Goal: Task Accomplishment & Management: Complete application form

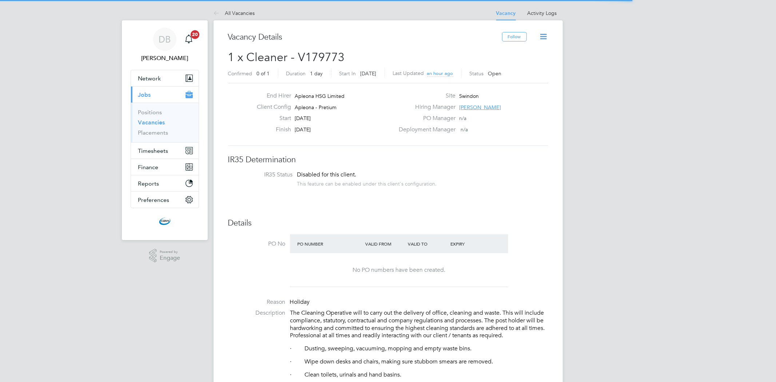
scroll to position [21, 51]
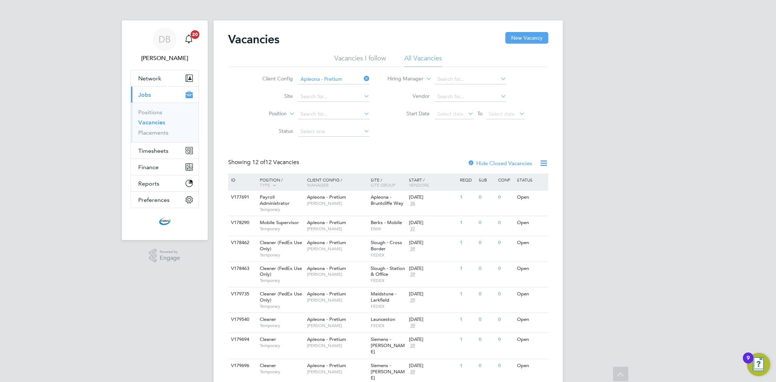
scroll to position [86, 0]
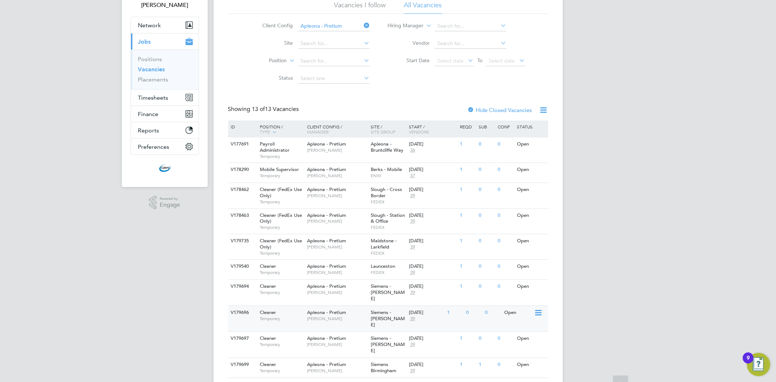
scroll to position [117, 0]
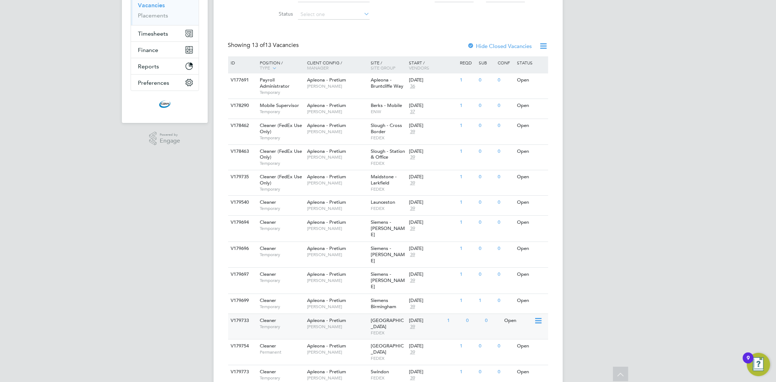
click at [328, 324] on span "Julie Tante" at bounding box center [337, 327] width 60 height 6
click at [299, 340] on div "Cleaner Permanent" at bounding box center [279, 349] width 51 height 19
click at [340, 369] on span "Apleona - Pretium" at bounding box center [326, 372] width 39 height 6
click at [316, 304] on span "Simon Ward" at bounding box center [337, 307] width 60 height 6
click at [321, 278] on span "Simon Ward" at bounding box center [337, 281] width 60 height 6
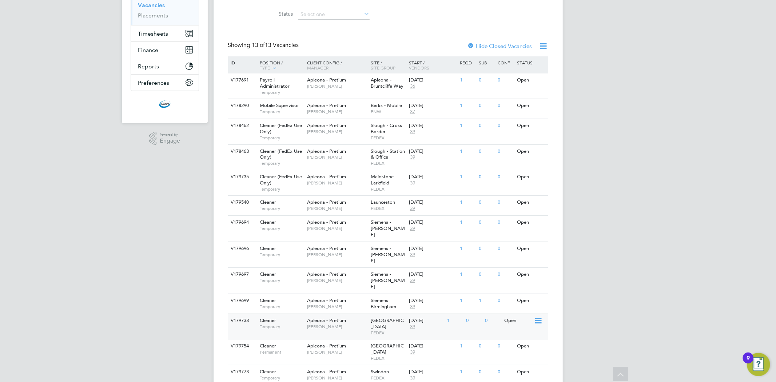
click at [291, 314] on div "Cleaner Temporary" at bounding box center [279, 323] width 51 height 19
click at [307, 278] on span "[PERSON_NAME]" at bounding box center [337, 281] width 60 height 6
click at [343, 252] on span "[PERSON_NAME]" at bounding box center [337, 255] width 60 height 6
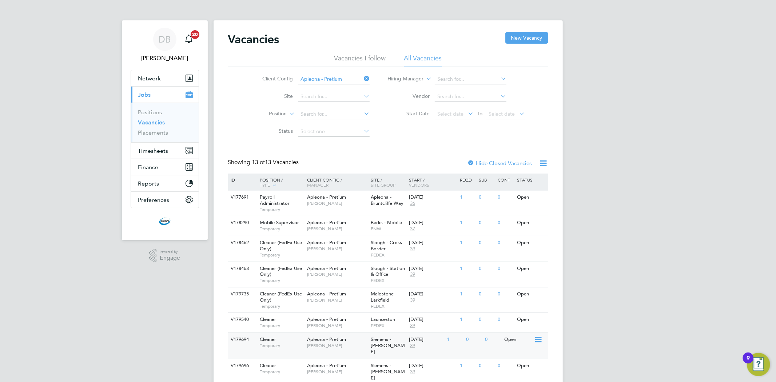
click at [351, 337] on div "Apleona - Pretium Simon Ward" at bounding box center [337, 342] width 64 height 19
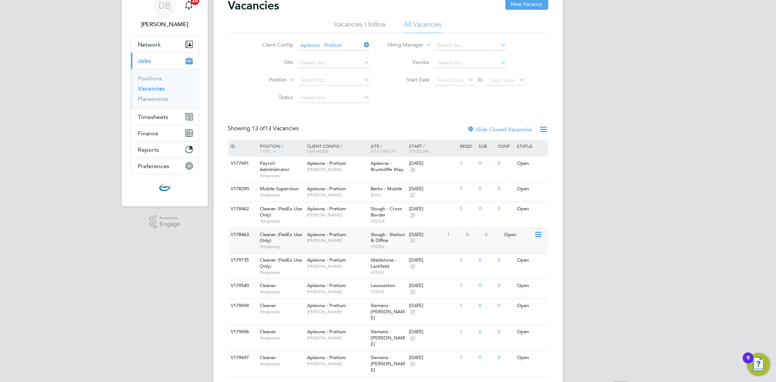
scroll to position [81, 0]
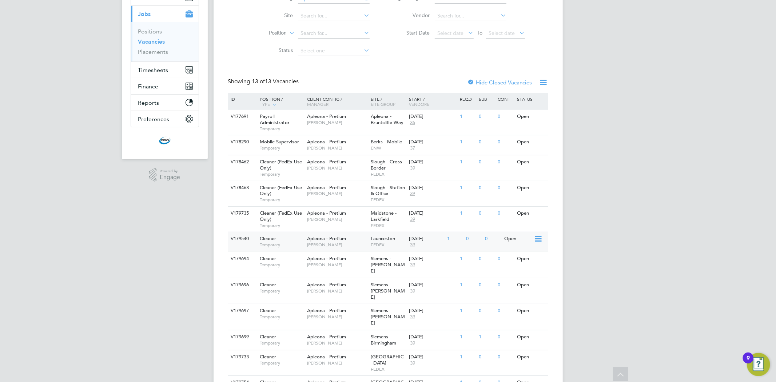
click at [479, 244] on div "0" at bounding box center [473, 238] width 19 height 13
click at [337, 213] on span "Apleona - Pretium" at bounding box center [326, 213] width 39 height 6
click at [348, 197] on span "Tracy Sellick" at bounding box center [337, 194] width 60 height 6
click at [308, 168] on span "Tracy Sellick" at bounding box center [337, 168] width 60 height 6
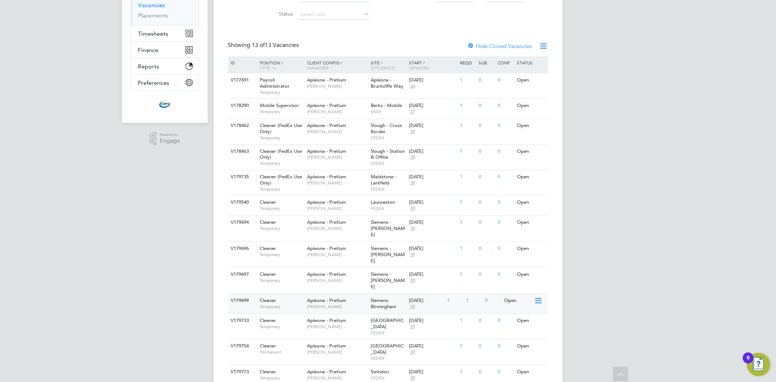
click at [348, 294] on div "Apleona - Pretium Simon Ward" at bounding box center [337, 303] width 64 height 19
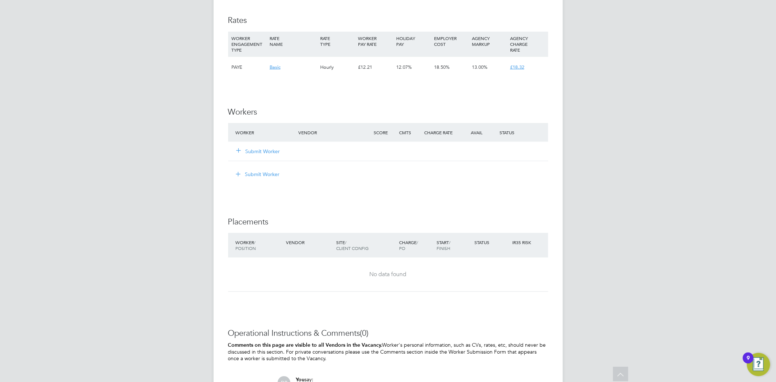
scroll to position [609, 0]
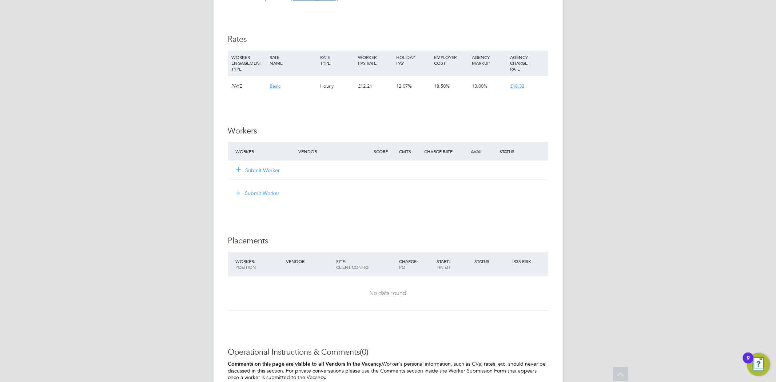
click at [257, 171] on button "Submit Worker" at bounding box center [259, 170] width 44 height 7
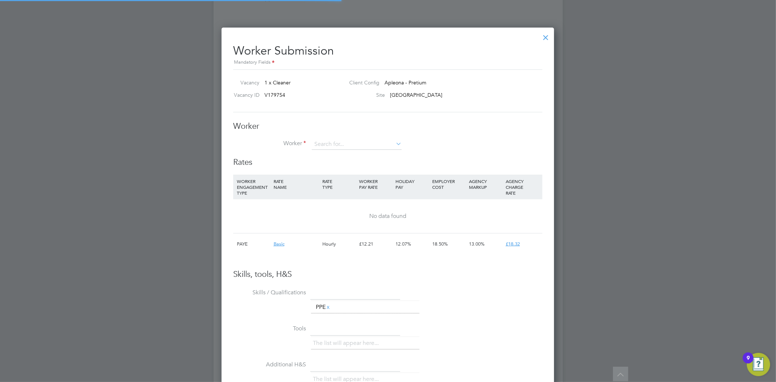
scroll to position [442, 333]
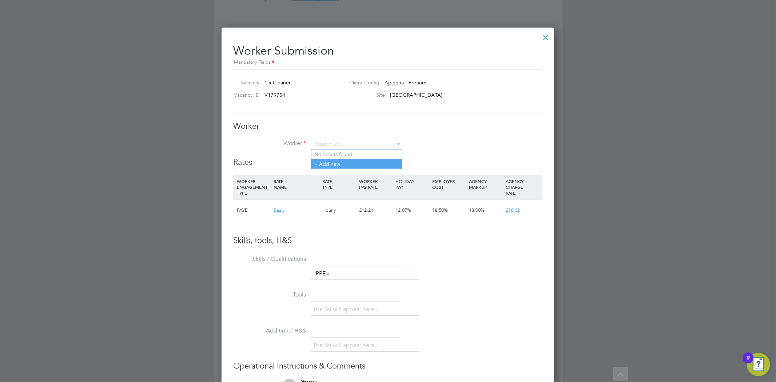
click at [352, 162] on li "+ Add new" at bounding box center [357, 164] width 91 height 10
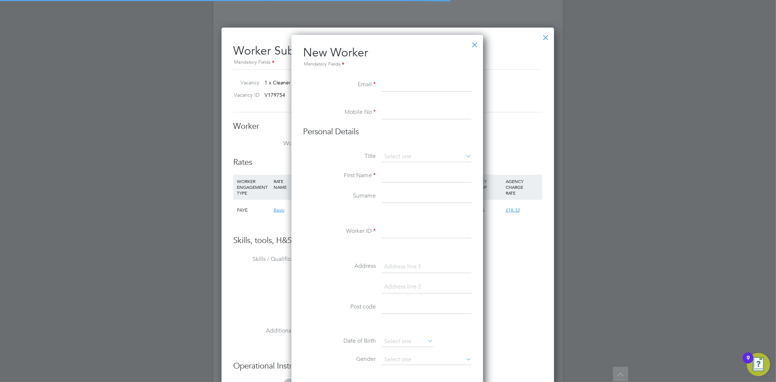
scroll to position [619, 193]
click at [399, 75] on li "New Worker Mandatory Fields" at bounding box center [387, 61] width 169 height 33
click at [399, 79] on input at bounding box center [427, 85] width 90 height 13
paste input "clareoneill107@gmail.com"
type input "clareoneill107@gmail.com"
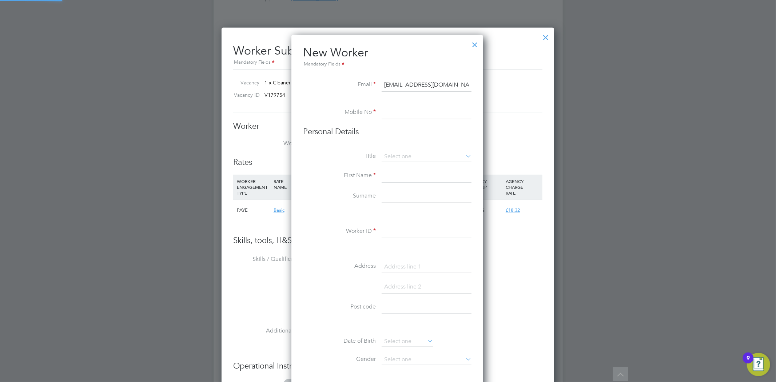
click at [398, 114] on input at bounding box center [427, 112] width 90 height 13
click at [419, 110] on input at bounding box center [427, 112] width 90 height 13
paste input "07925222856"
type input "07925222856"
click at [394, 159] on input at bounding box center [427, 156] width 90 height 11
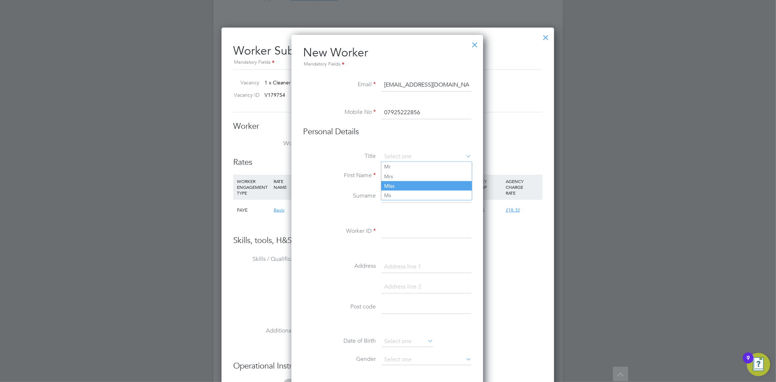
click at [404, 182] on li "Miss" at bounding box center [426, 185] width 91 height 9
type input "Miss"
click at [399, 175] on input at bounding box center [427, 176] width 90 height 13
type input "Clare"
click at [393, 199] on input at bounding box center [427, 196] width 90 height 13
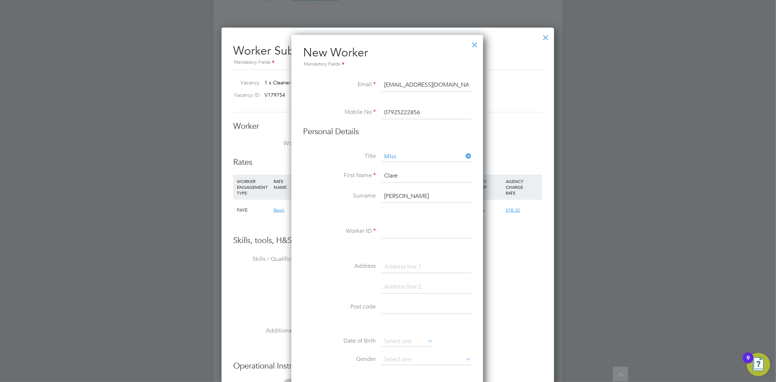
type input "O'Neill"
click at [396, 230] on input at bounding box center [427, 231] width 90 height 13
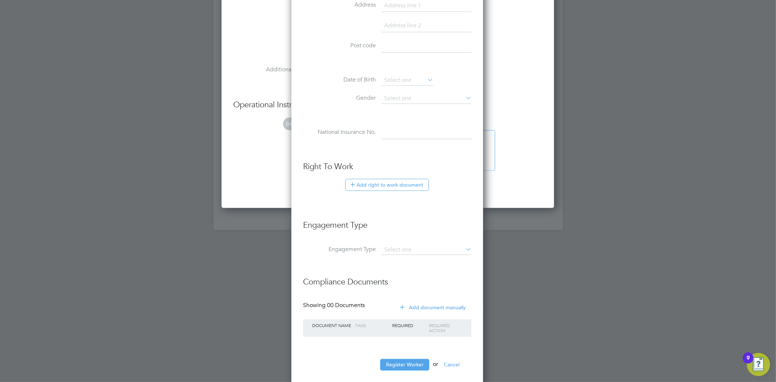
scroll to position [880, 0]
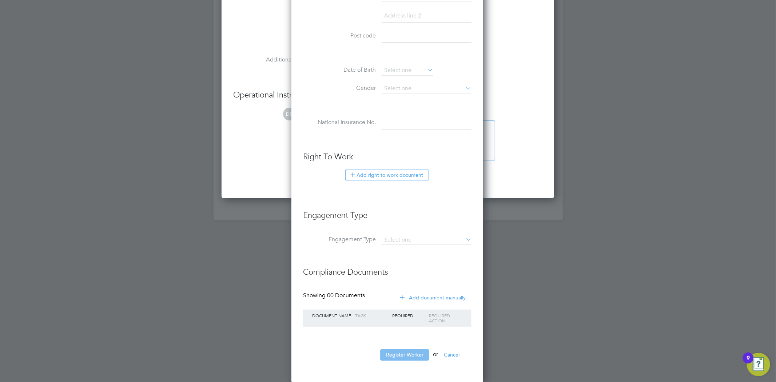
type input "CO9305"
click at [401, 357] on button "Register Worker" at bounding box center [404, 355] width 49 height 12
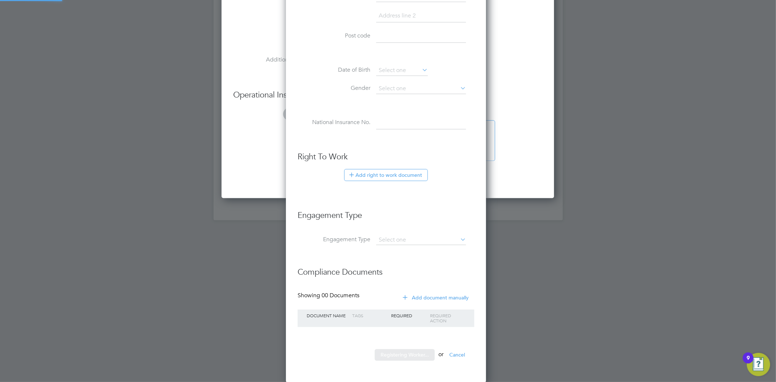
scroll to position [0, 0]
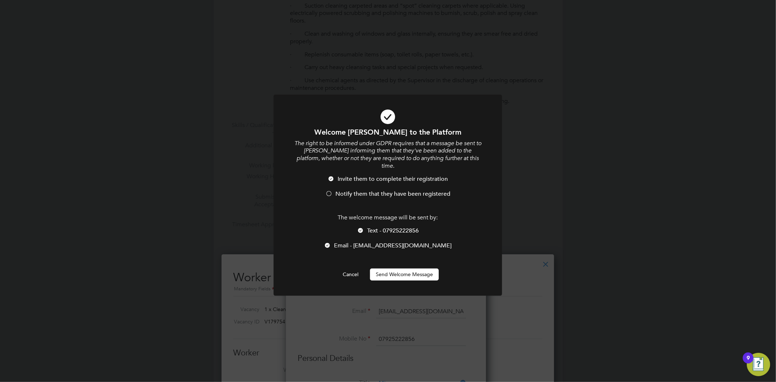
click at [359, 227] on div at bounding box center [360, 230] width 7 height 7
click at [327, 191] on div at bounding box center [328, 194] width 7 height 7
click at [404, 270] on button "Send Welcome Message" at bounding box center [404, 275] width 69 height 12
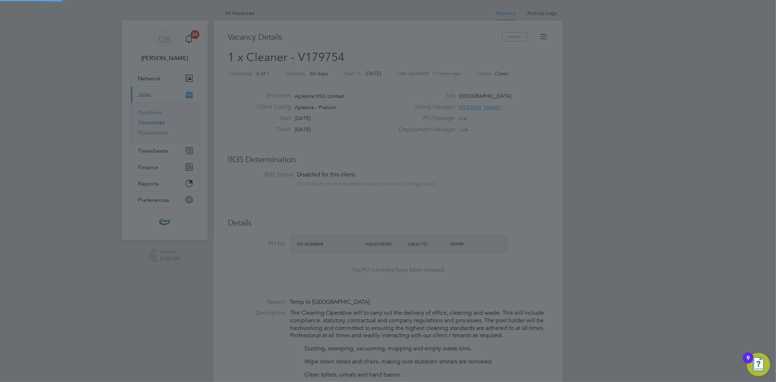
scroll to position [382, 0]
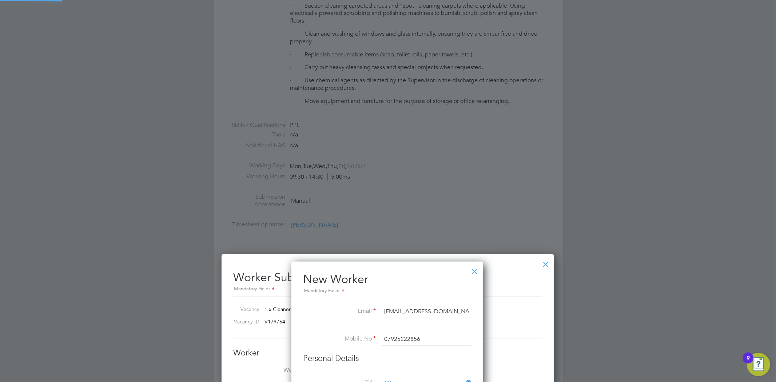
type input "Clare O'Neill (CO9305)"
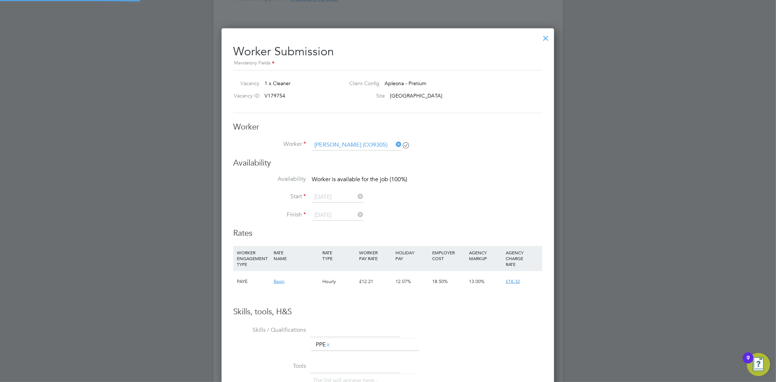
scroll to position [609, 0]
click at [395, 142] on icon at bounding box center [395, 144] width 0 height 10
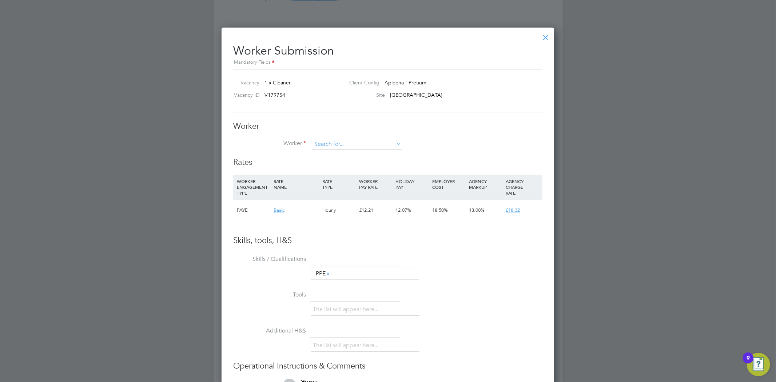
scroll to position [442, 333]
click at [388, 141] on input at bounding box center [357, 144] width 90 height 11
click at [381, 148] on input "CO9" at bounding box center [357, 144] width 90 height 11
click at [376, 154] on li "Clare O'Neill ( CO9 305)" at bounding box center [357, 155] width 91 height 10
type input "Clare O'Neill (CO9305)"
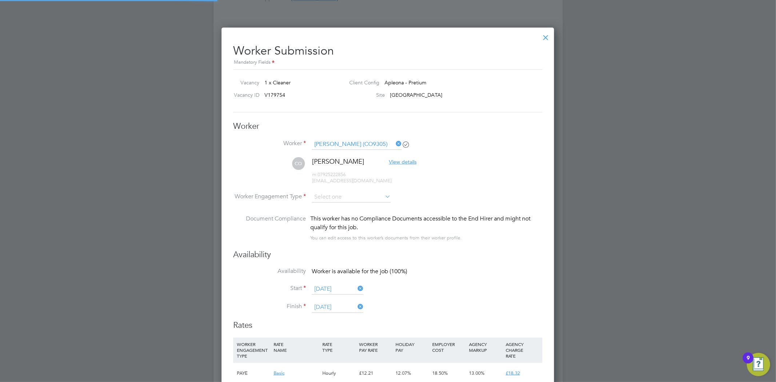
scroll to position [604, 333]
click at [341, 190] on li "CO Clare O'Neill View details m: 07925222856 clareoneill107@gmail.com" at bounding box center [387, 174] width 309 height 35
click at [344, 194] on input at bounding box center [351, 197] width 79 height 11
click at [341, 216] on li "PAYE" at bounding box center [352, 216] width 80 height 9
type input "PAYE"
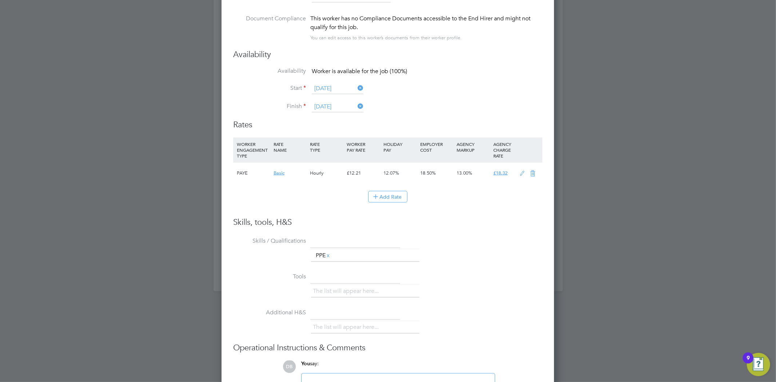
scroll to position [878, 0]
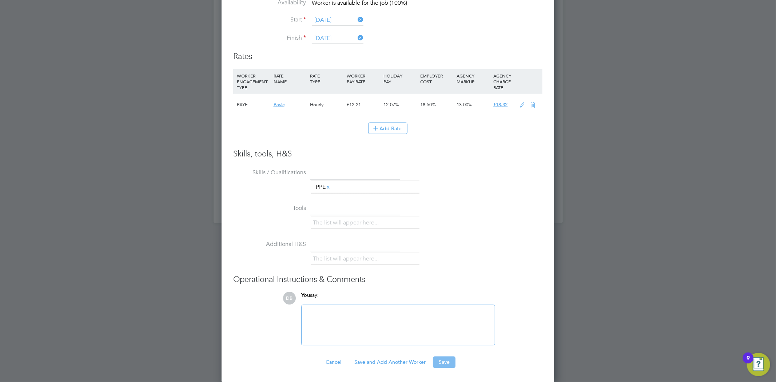
click at [440, 360] on button "Save" at bounding box center [444, 363] width 23 height 12
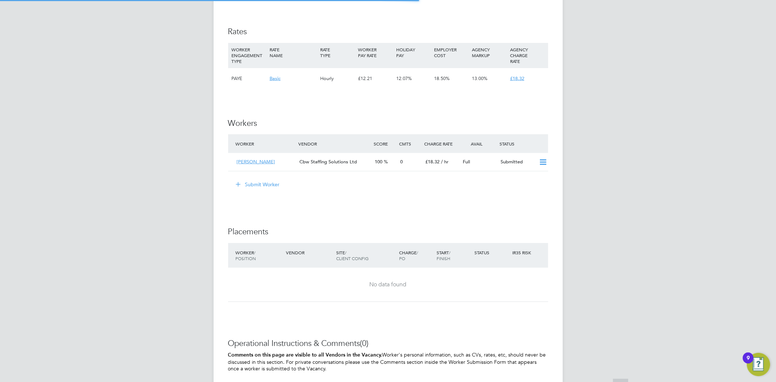
scroll to position [0, 0]
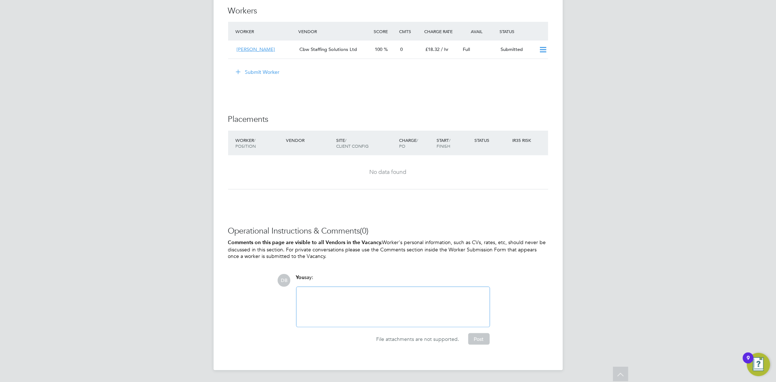
click at [310, 307] on div at bounding box center [393, 307] width 185 height 31
paste div
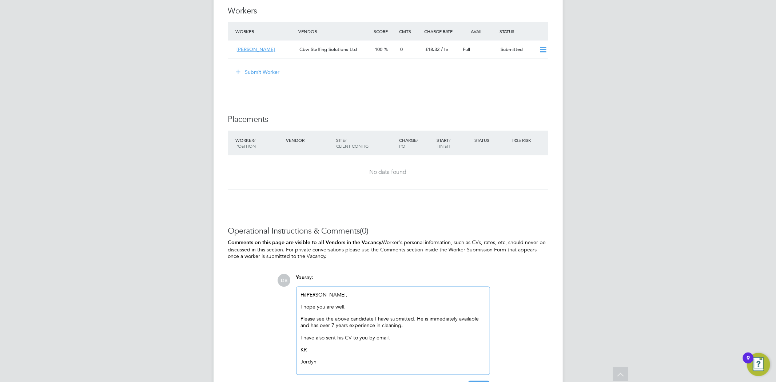
drag, startPoint x: 346, startPoint y: 295, endPoint x: 309, endPoint y: 295, distance: 37.5
click at [309, 295] on p "Hi Angela Williams ," at bounding box center [393, 295] width 185 height 7
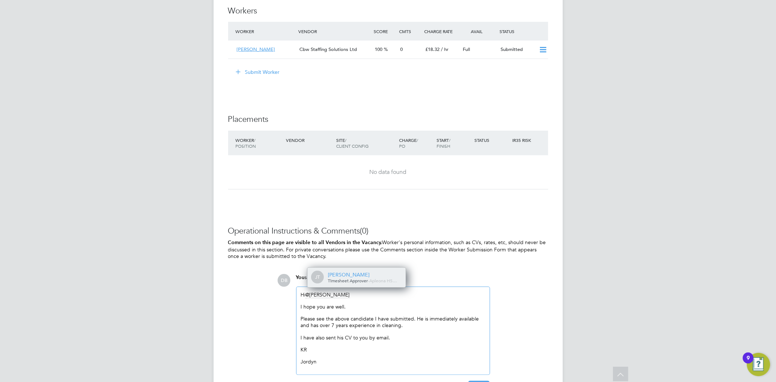
click at [341, 281] on span "Timesheet Approver" at bounding box center [348, 281] width 40 height 6
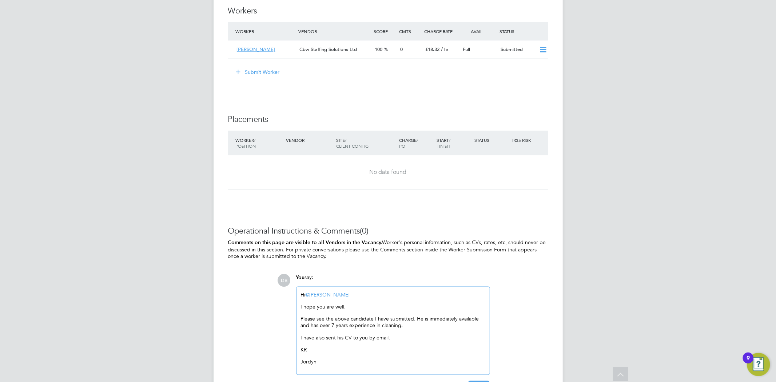
click at [419, 319] on p "Please see the above candidate I have submitted. He is immediately available an…" at bounding box center [393, 322] width 185 height 13
click at [333, 323] on p "Please see the above candidate I have submitted. She is immediately available a…" at bounding box center [393, 322] width 185 height 13
click at [339, 337] on p "I have also sent his CV to you by email." at bounding box center [393, 338] width 185 height 7
drag, startPoint x: 404, startPoint y: 326, endPoint x: 298, endPoint y: 325, distance: 106.3
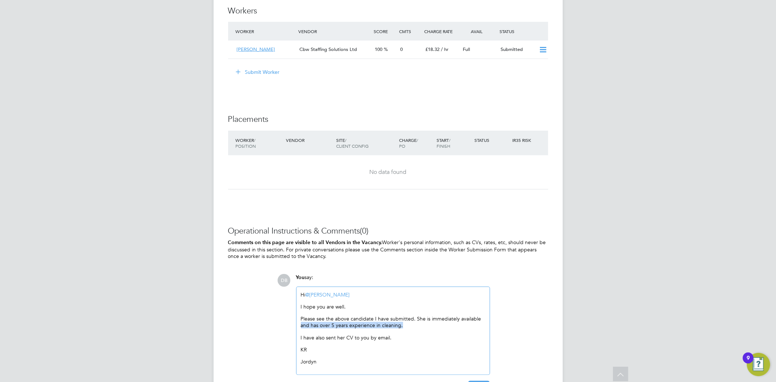
click at [298, 325] on div "Hi @Julie Tante ​ I hope you are well. Please see the above candidate I have su…" at bounding box center [393, 331] width 193 height 88
click at [419, 319] on p "Please see the above candidate I have submitted. She is immediately available." at bounding box center [393, 319] width 185 height 7
drag, startPoint x: 428, startPoint y: 319, endPoint x: 413, endPoint y: 319, distance: 14.9
click at [413, 319] on p "Please see the above candidate I have submitted. She is immediately available." at bounding box center [393, 319] width 185 height 7
click at [428, 319] on p "Please see the above candidate I have submitted, she is also immediately availa…" at bounding box center [393, 322] width 185 height 13
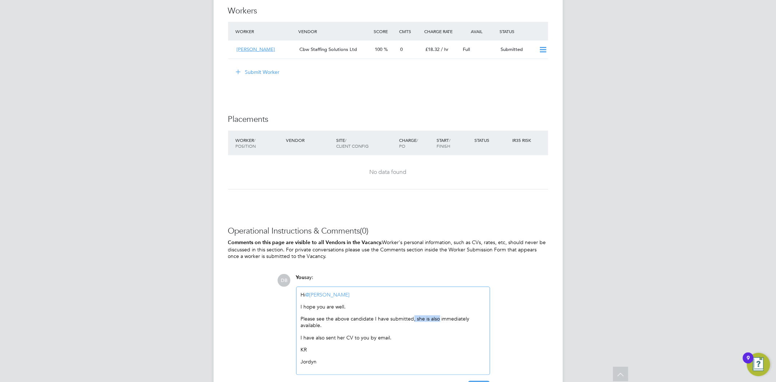
drag, startPoint x: 438, startPoint y: 318, endPoint x: 412, endPoint y: 317, distance: 26.2
click at [412, 317] on p "Please see the above candidate I have submitted, she is also immediately availa…" at bounding box center [393, 322] width 185 height 13
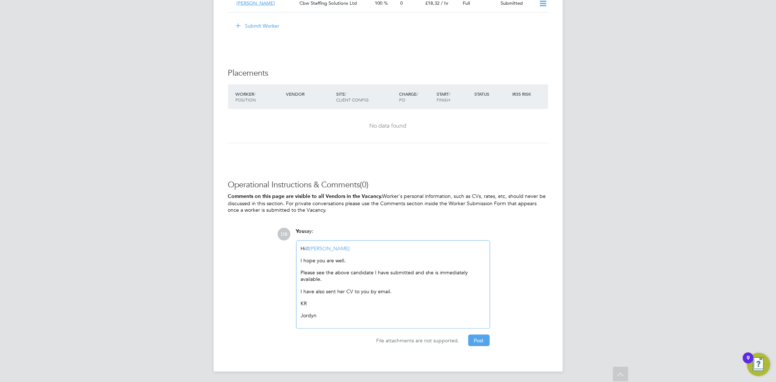
scroll to position [777, 0]
click at [475, 337] on button "Post" at bounding box center [478, 339] width 21 height 12
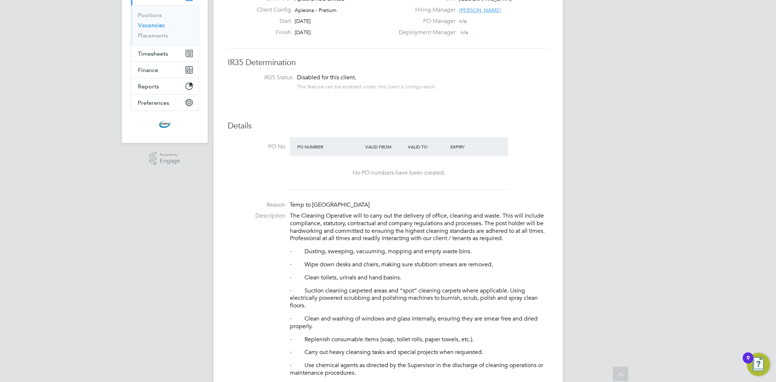
scroll to position [90, 0]
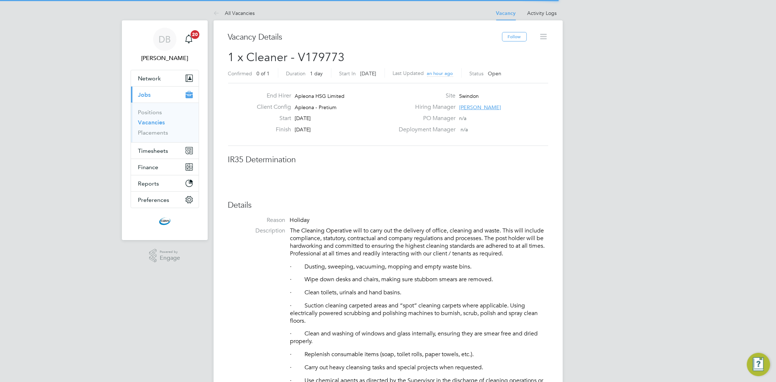
scroll to position [21, 51]
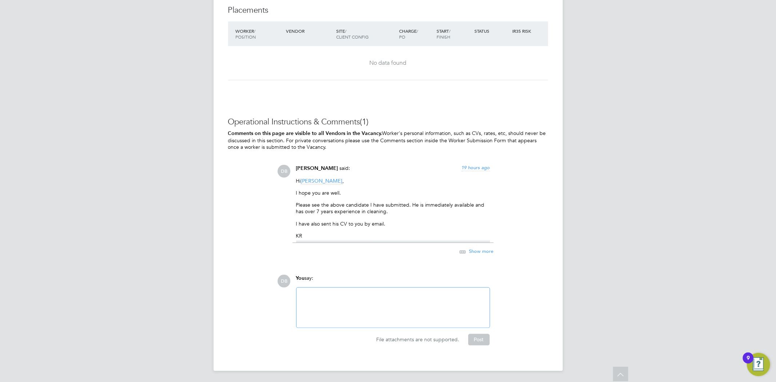
scroll to position [839, 0]
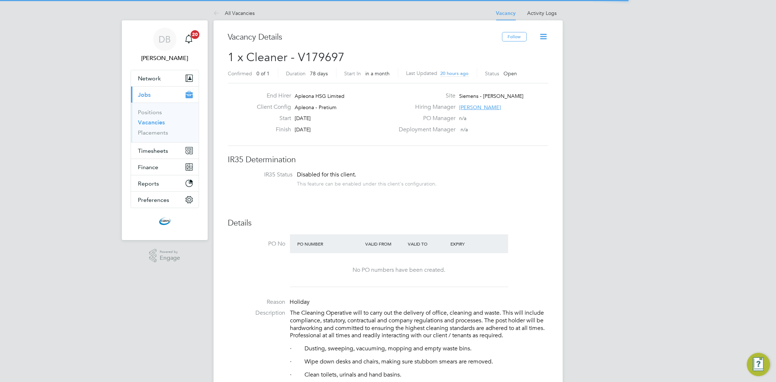
scroll to position [21, 51]
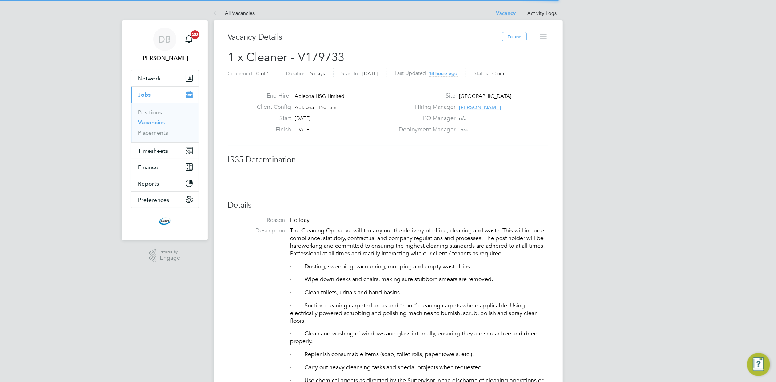
scroll to position [21, 51]
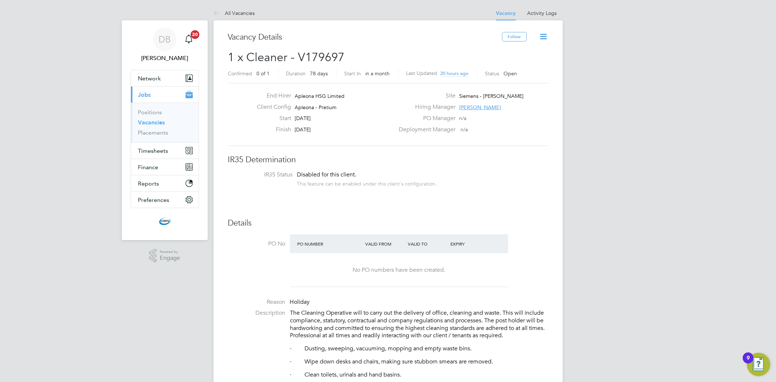
scroll to position [21, 51]
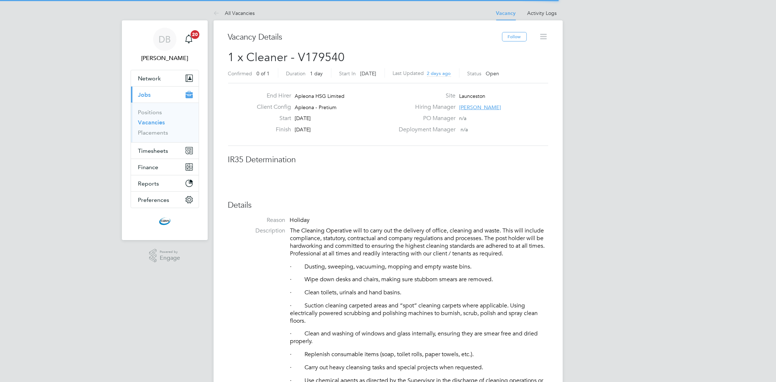
scroll to position [21, 51]
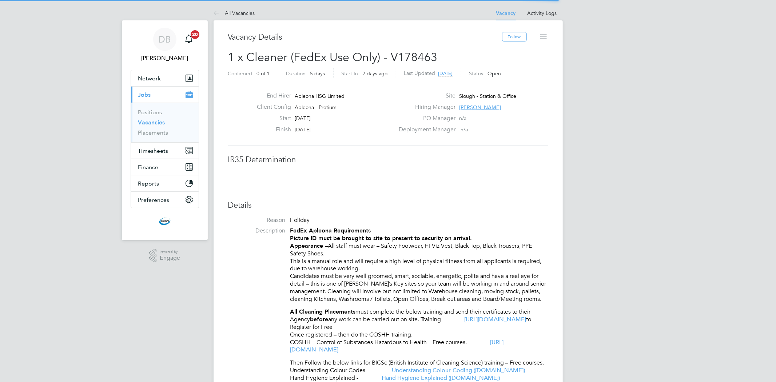
scroll to position [21, 51]
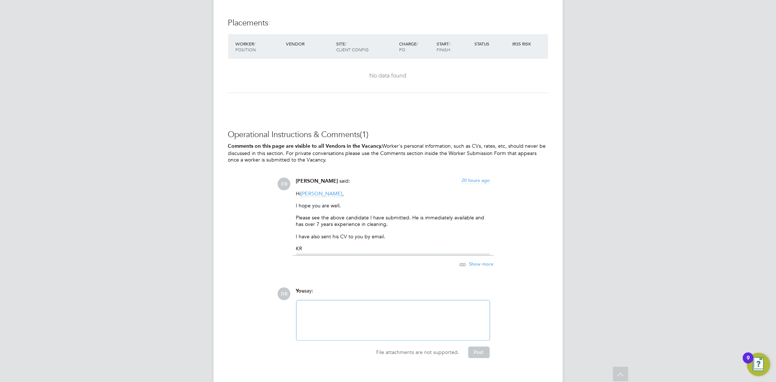
scroll to position [839, 0]
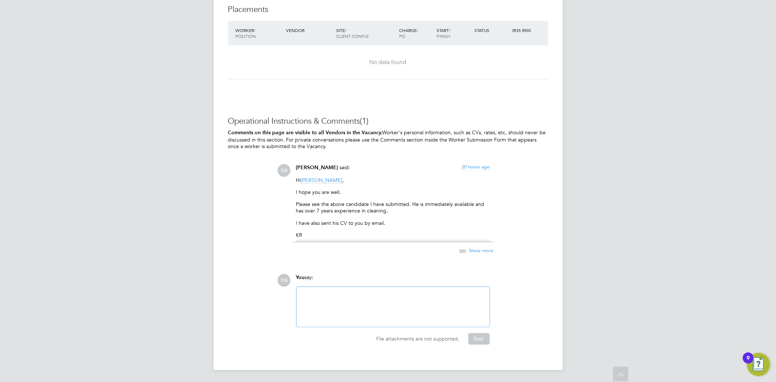
click at [482, 251] on span "Show more" at bounding box center [482, 251] width 24 height 6
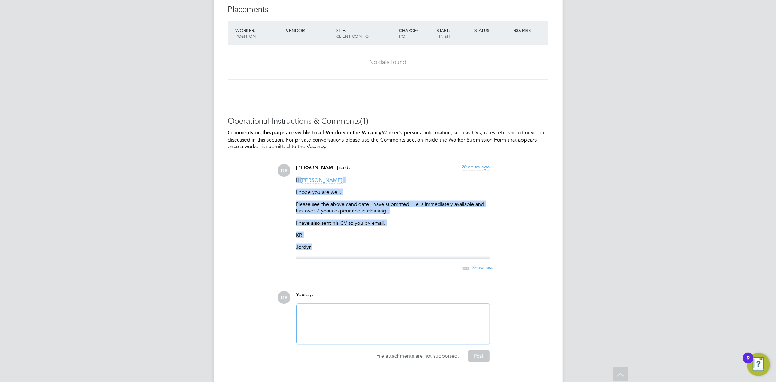
drag, startPoint x: 335, startPoint y: 245, endPoint x: 292, endPoint y: 179, distance: 79.1
click at [293, 179] on div "[PERSON_NAME] said: 20 hours ago Hi [PERSON_NAME] , I hope you are well. Please…" at bounding box center [393, 222] width 201 height 116
copy div "Hi [PERSON_NAME] , I hope you are well. Please see the above candidate I have s…"
